Goal: Information Seeking & Learning: Learn about a topic

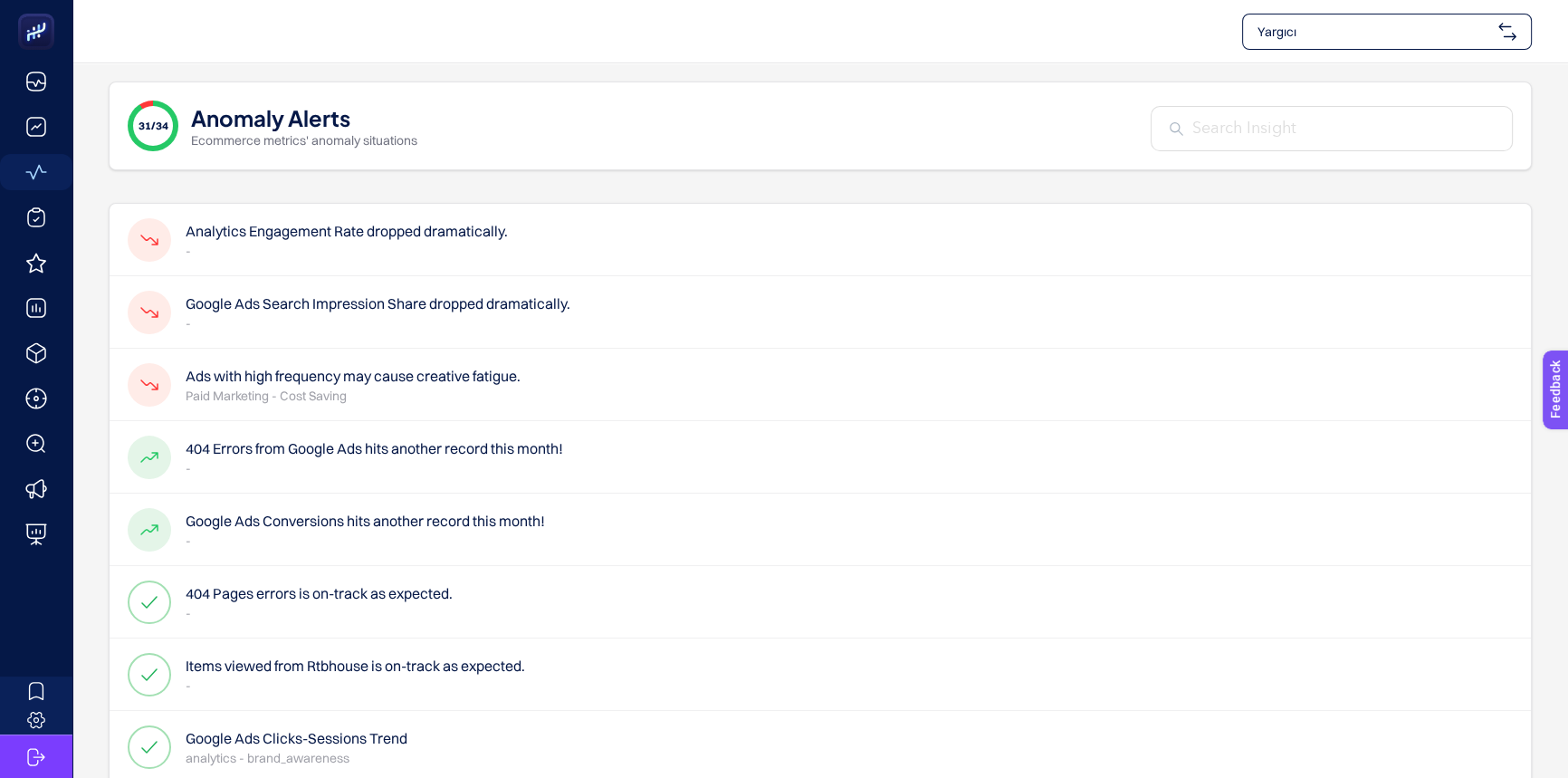
click at [457, 241] on p "-" at bounding box center [346, 250] width 322 height 19
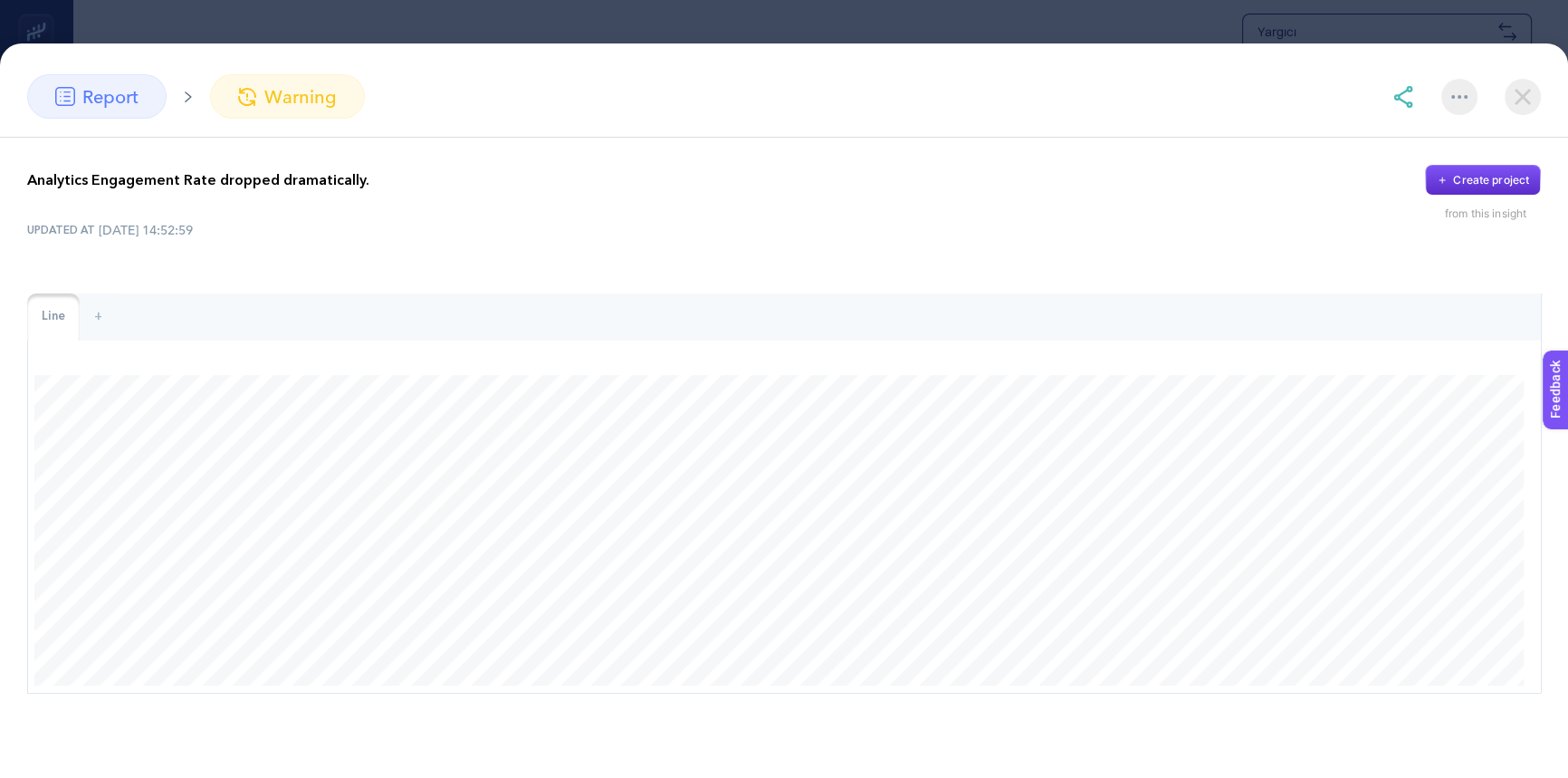
click at [1526, 86] on img at bounding box center [1522, 96] width 36 height 36
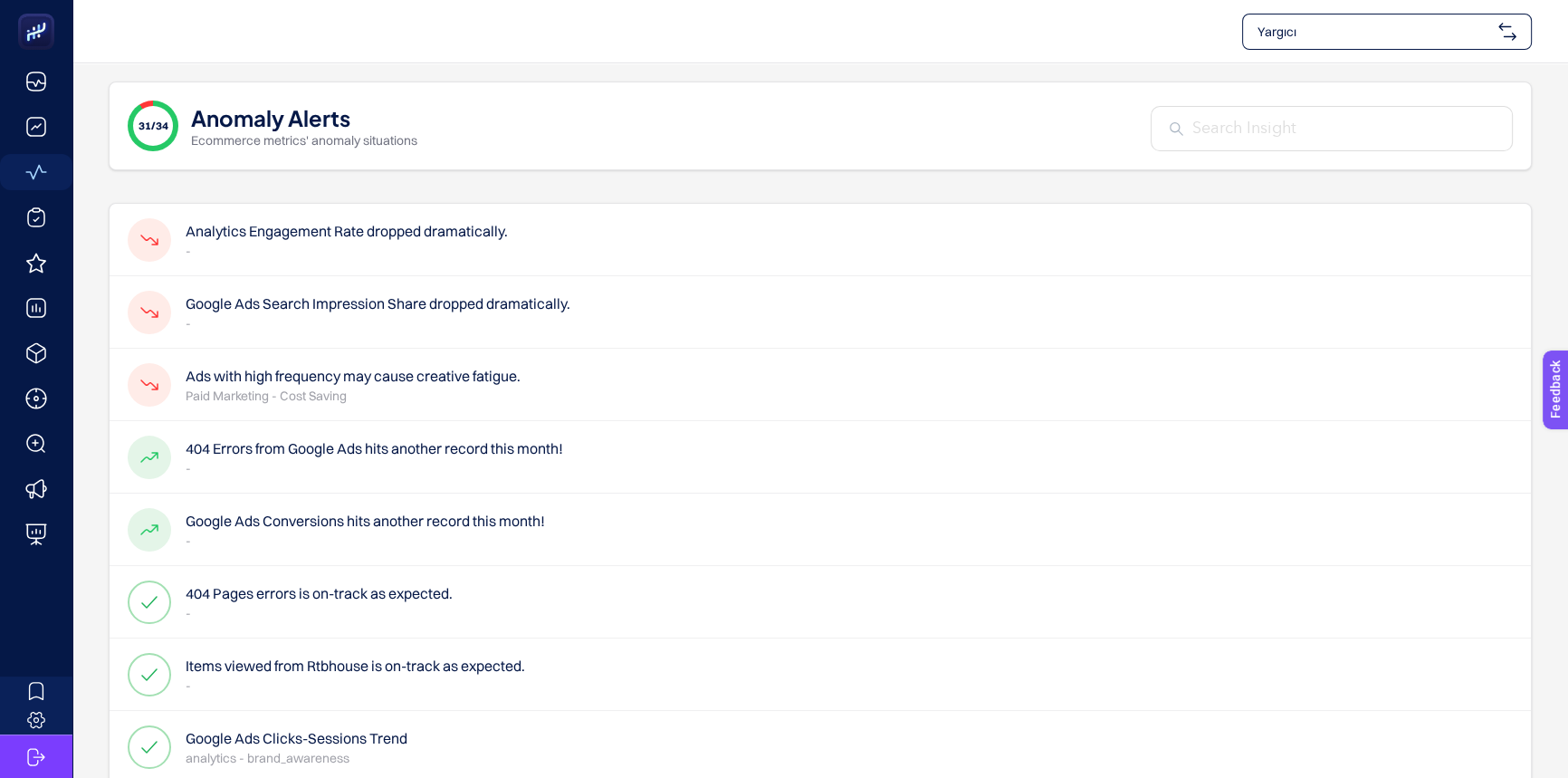
click at [498, 318] on p "-" at bounding box center [378, 323] width 384 height 19
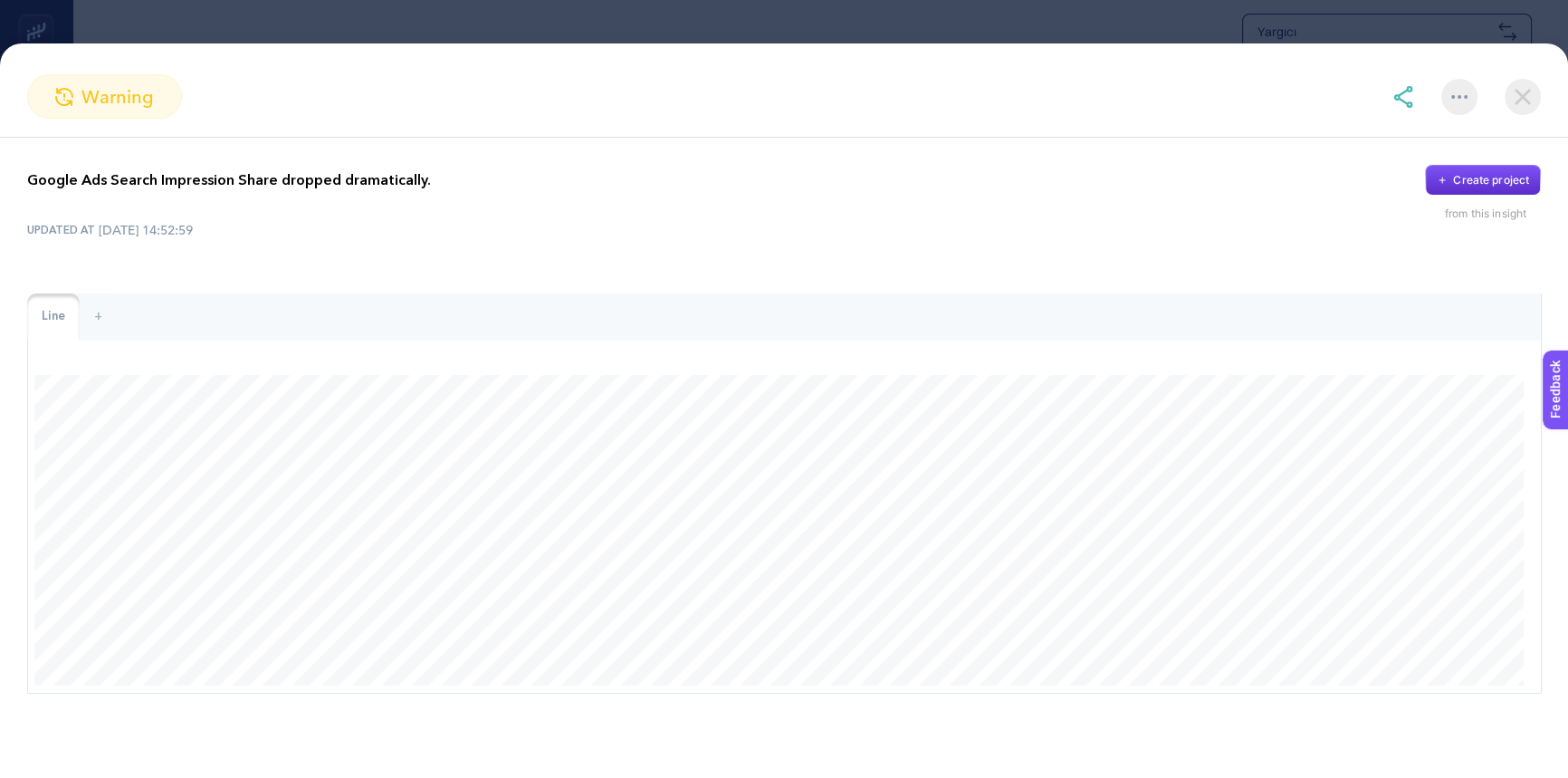
click at [1530, 92] on img at bounding box center [1522, 96] width 36 height 36
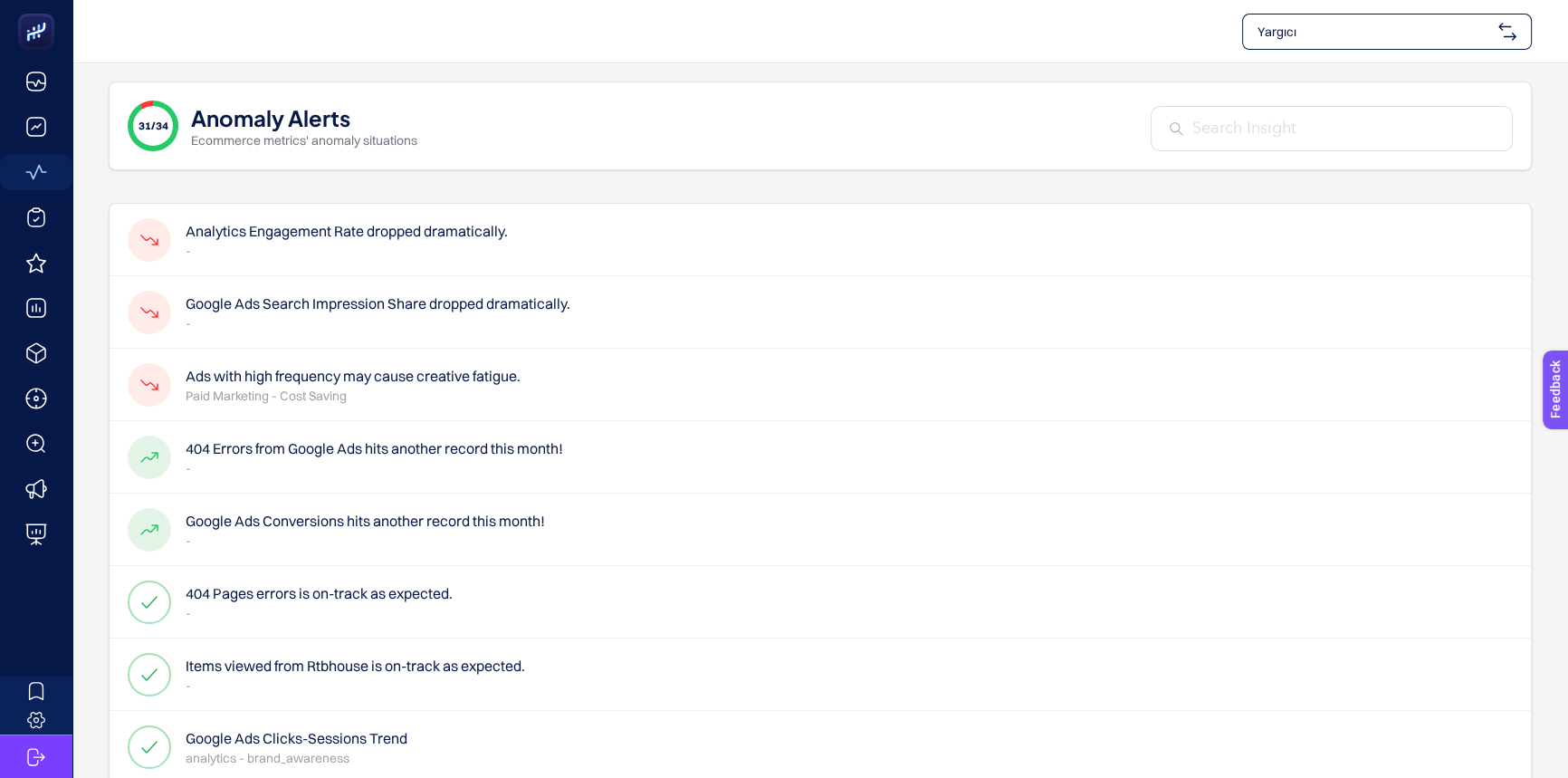
click at [468, 394] on p "Paid Marketing - Cost Saving" at bounding box center [353, 395] width 335 height 19
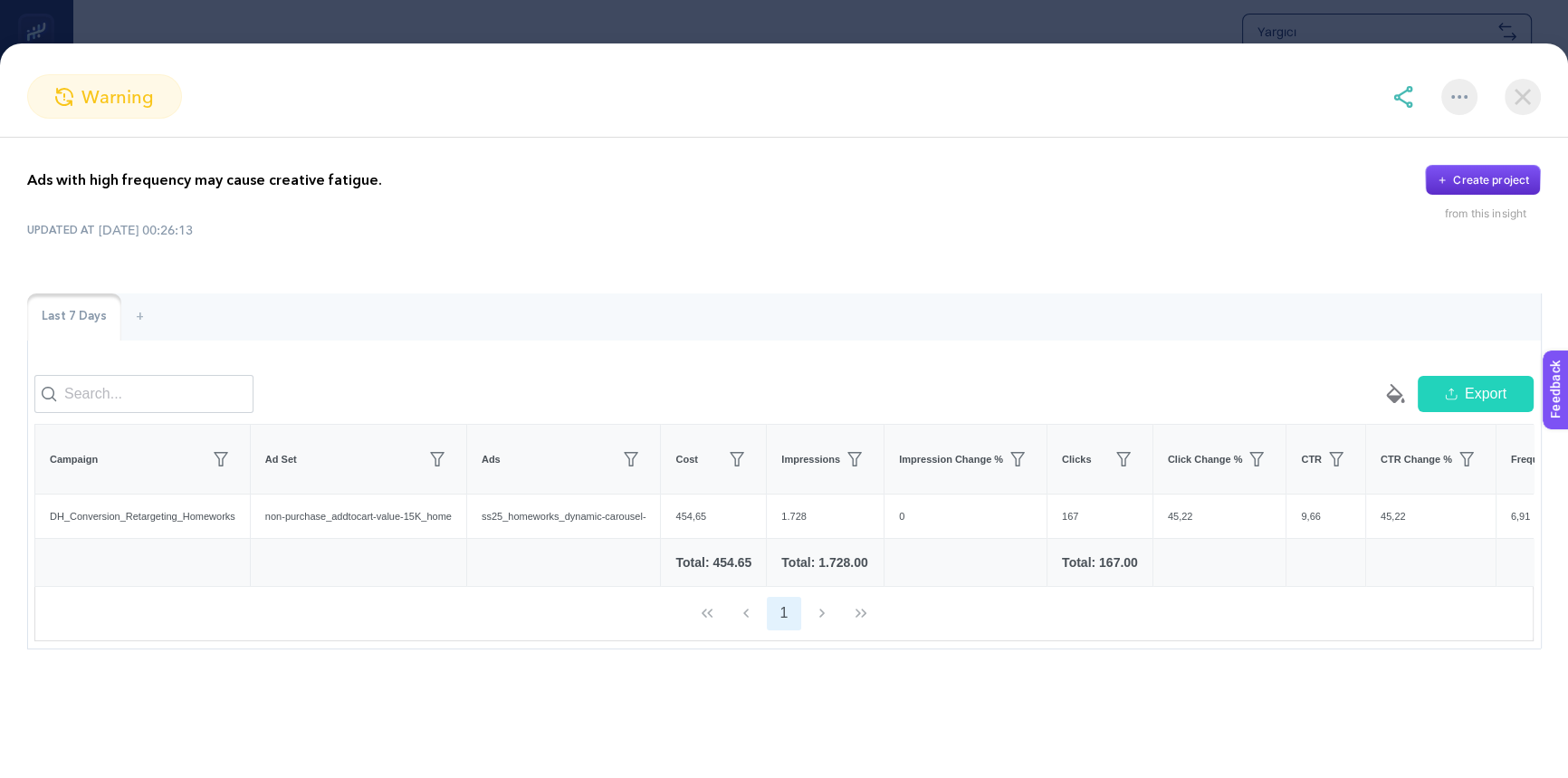
scroll to position [0, 59]
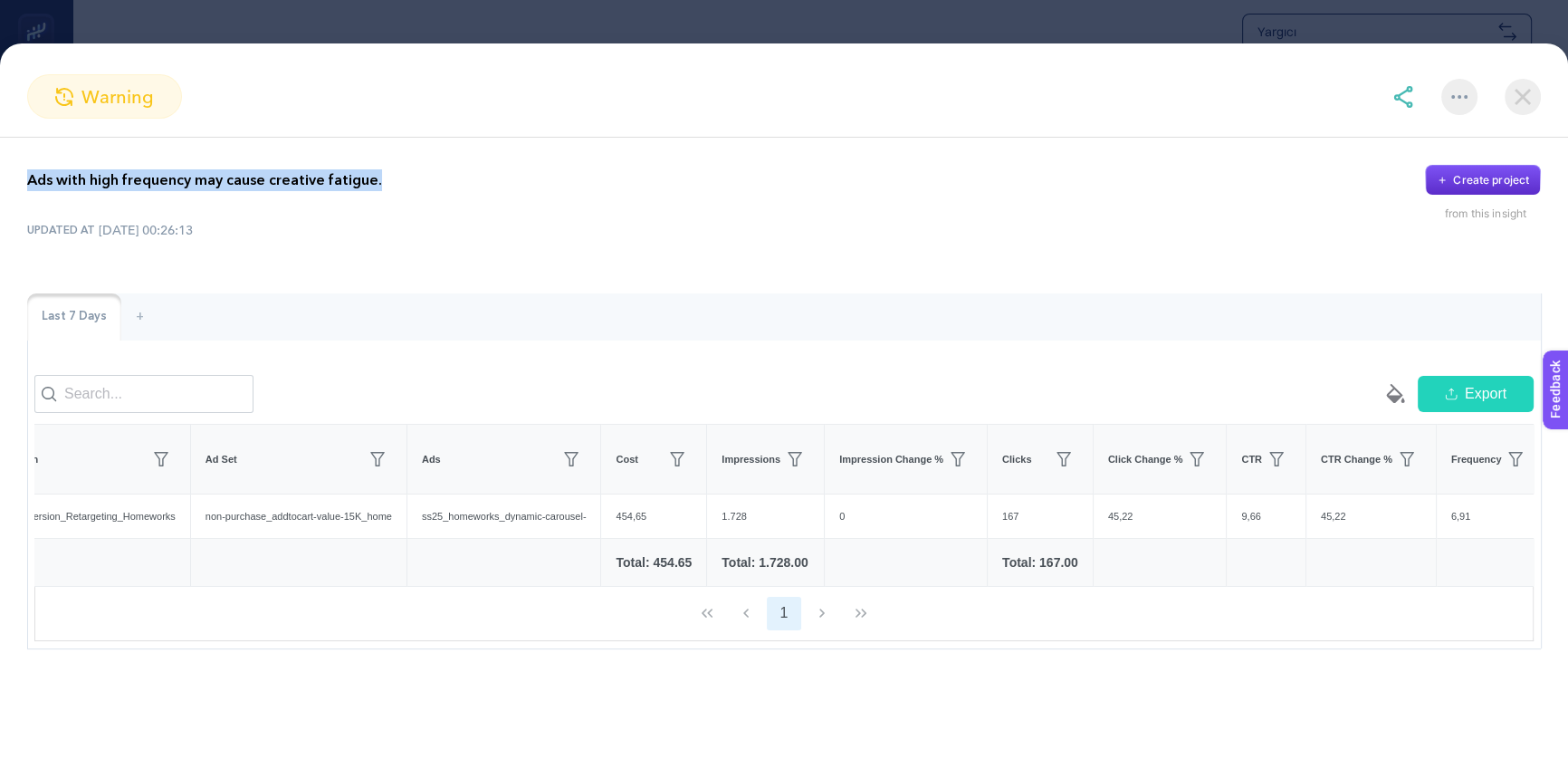
drag, startPoint x: 408, startPoint y: 191, endPoint x: 0, endPoint y: 195, distance: 408.0
click at [0, 195] on div "Ads with high frequency may cause creative fatigue. Create project from this in…" at bounding box center [784, 406] width 1568 height 538
click at [81, 189] on div at bounding box center [81, 189] width 0 height 0
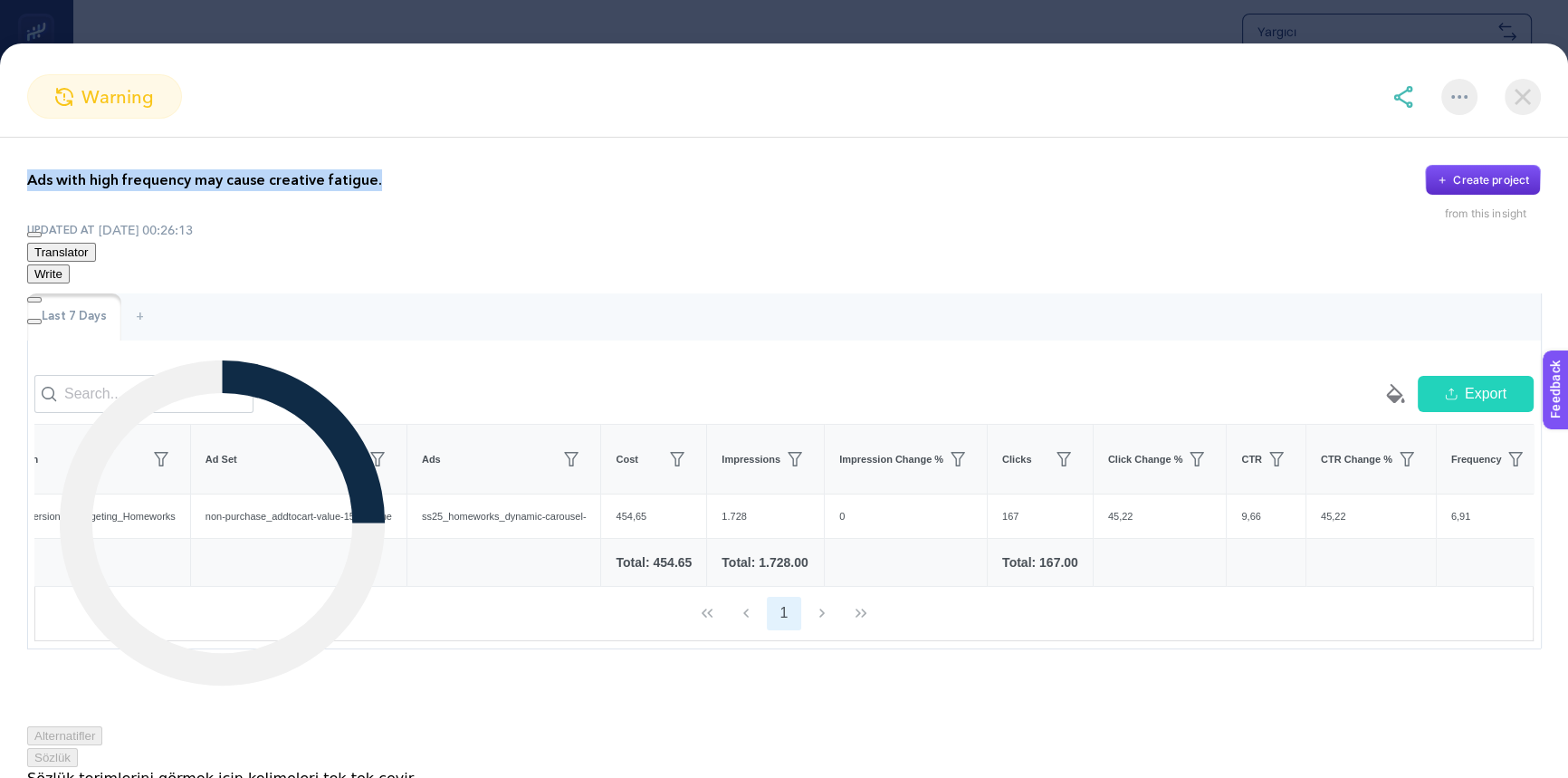
click at [89, 245] on span "Translator" at bounding box center [61, 252] width 55 height 14
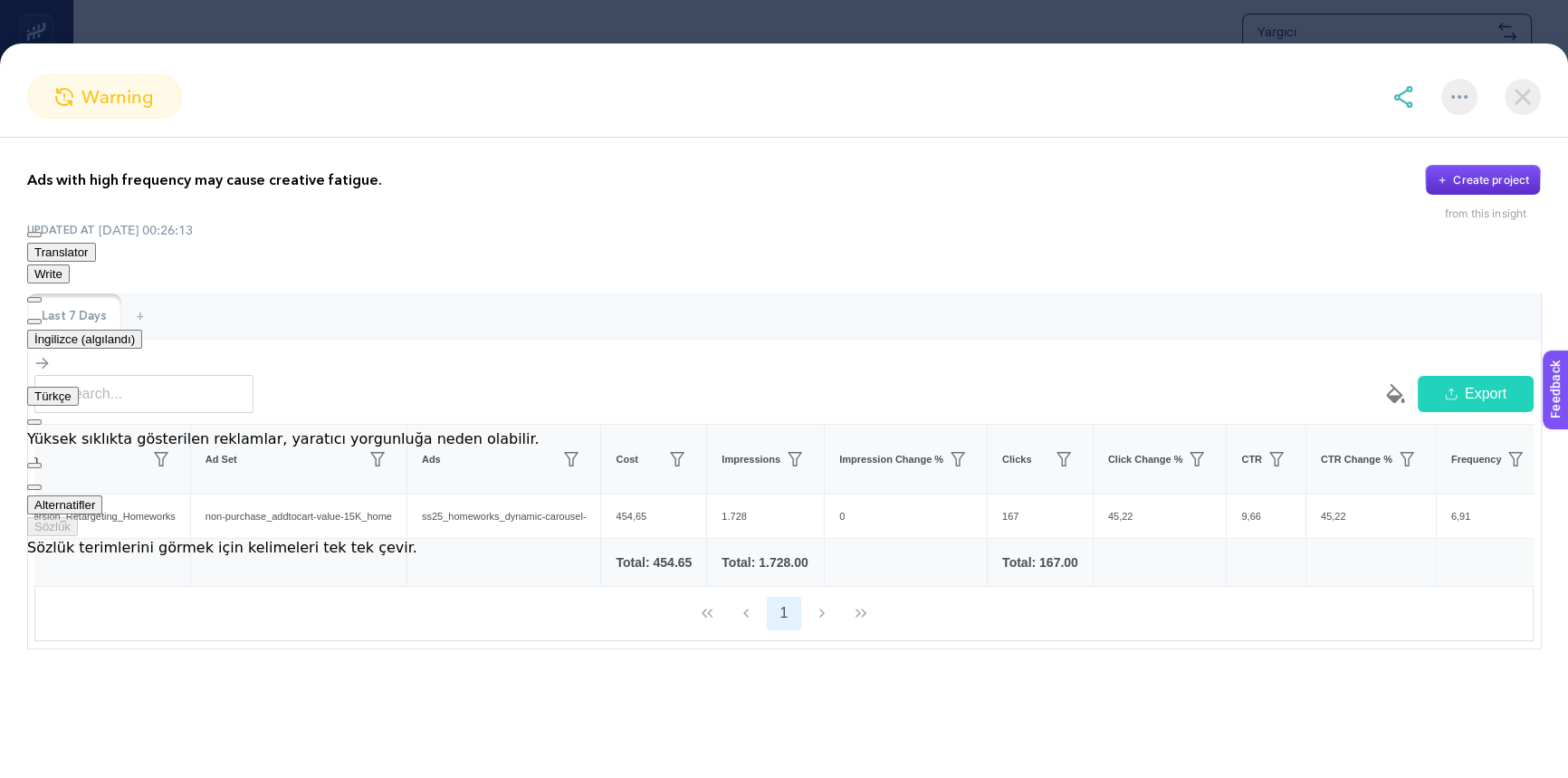
click at [721, 233] on div "UPDATED AT [DATE] 00:26:13" at bounding box center [784, 230] width 1513 height 19
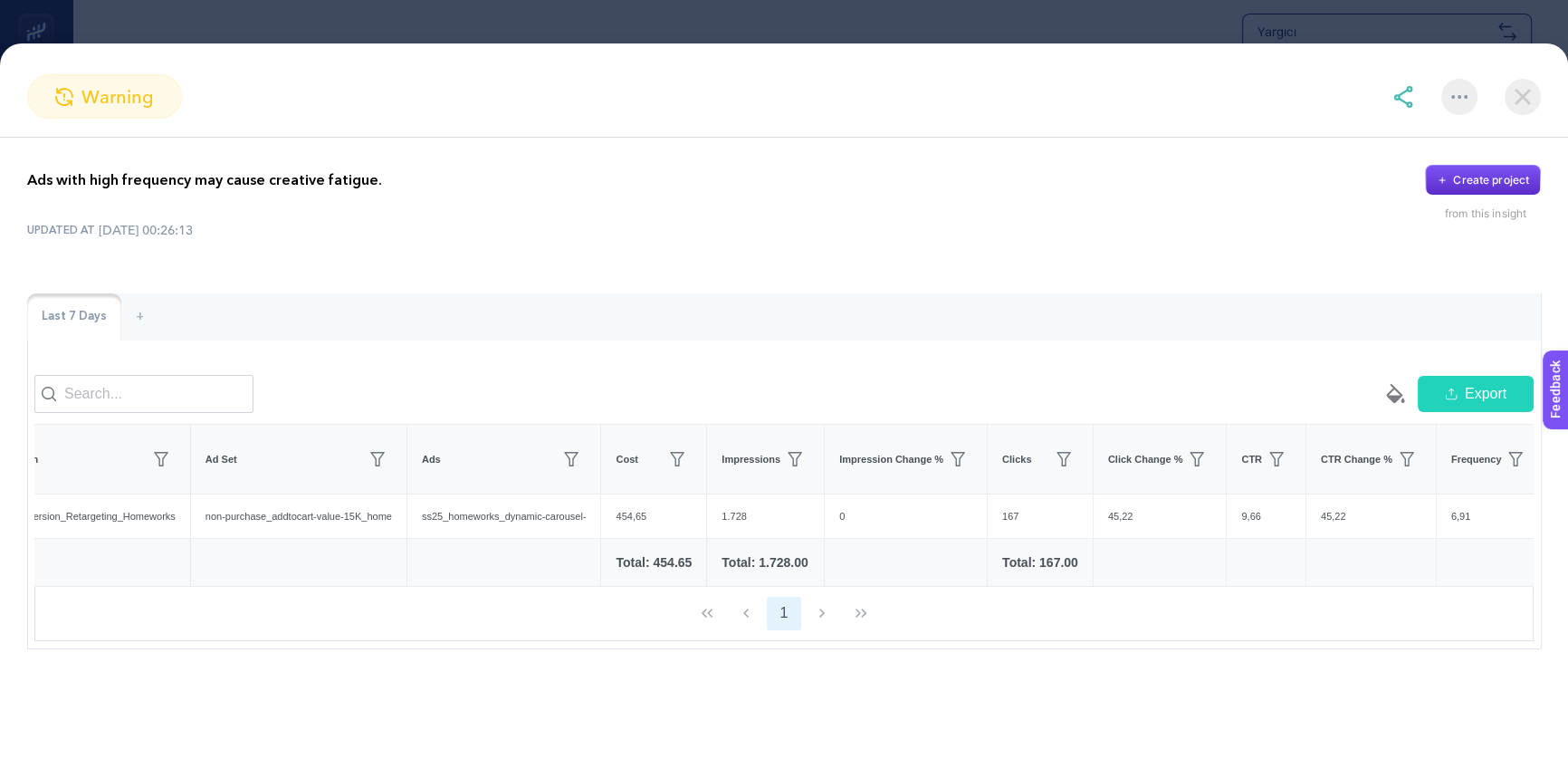
click at [1525, 90] on img at bounding box center [1522, 96] width 36 height 36
